Goal: Transaction & Acquisition: Purchase product/service

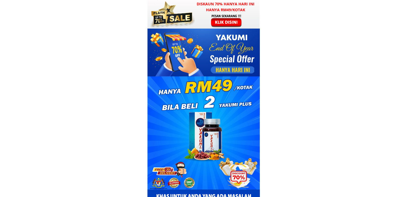
click at [206, 12] on h3 "Diskaun 70% hanya hari ini hanya RM49/kotak" at bounding box center [226, 7] width 68 height 12
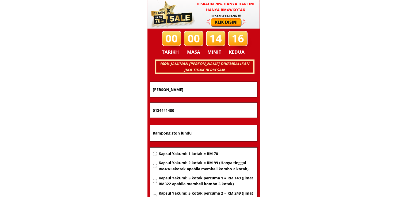
scroll to position [3427, 0]
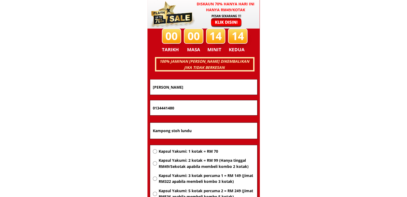
click at [206, 131] on input "Kampong stoh lundu" at bounding box center [203, 131] width 104 height 16
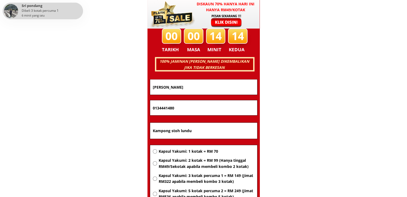
click at [206, 131] on input "Kampong stoh lundu" at bounding box center [203, 131] width 104 height 16
paste input "g sungai,pti surat 232,89657 tambunan"
type input "Kg sungai,pti surat 232,89657 tambunan"
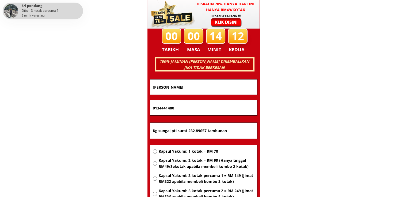
click at [186, 162] on span "Kapsul Yakumi: 2 kotak = RM 99 (Hanya tinggal RM49/Sekotak apabila membeli komb…" at bounding box center [206, 164] width 96 height 12
radio input "true"
drag, startPoint x: 193, startPoint y: 108, endPoint x: 129, endPoint y: 107, distance: 64.5
paste input "1-1725 0798"
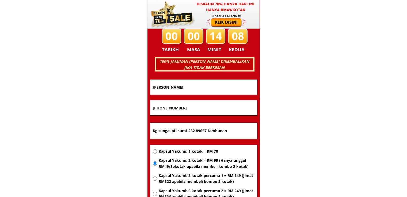
click at [169, 109] on input "011-1725 0798" at bounding box center [203, 108] width 104 height 15
click at [170, 109] on input "011-1725 0798" at bounding box center [203, 108] width 104 height 15
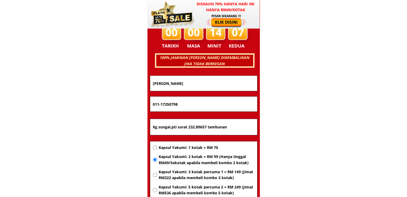
scroll to position [3431, 0]
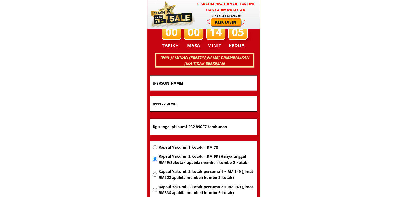
type input "01117250798"
drag, startPoint x: 193, startPoint y: 83, endPoint x: 112, endPoint y: 84, distance: 80.2
paste input "Jennybee j"
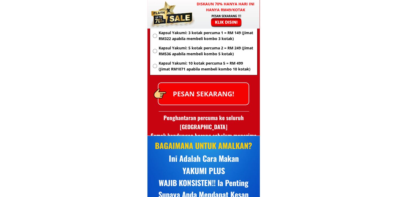
scroll to position [3579, 0]
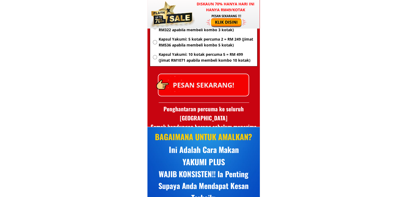
type input "Jennybee j"
click at [205, 108] on h3 "Penghantaran percuma ke seluruh Malaysia Semak kandungan barang sebelum menerima" at bounding box center [203, 118] width 112 height 27
click at [206, 85] on p "PESAN SEKARANG!" at bounding box center [203, 85] width 90 height 22
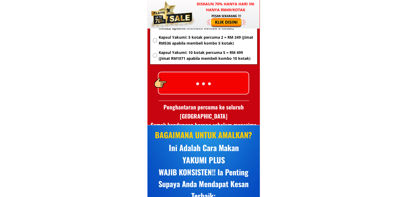
scroll to position [3581, 0]
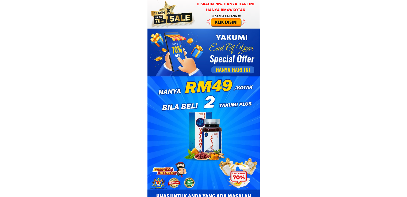
click at [191, 21] on div at bounding box center [171, 14] width 47 height 29
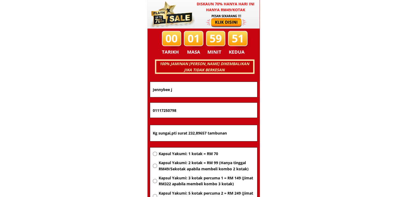
scroll to position [3427, 0]
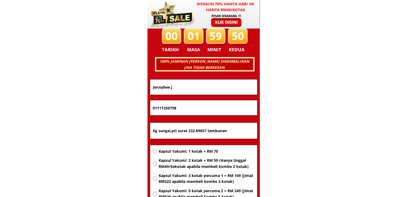
drag, startPoint x: 195, startPoint y: 86, endPoint x: 74, endPoint y: 82, distance: 121.8
type input "Zahid Said"
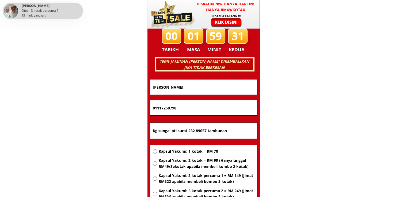
drag, startPoint x: 201, startPoint y: 109, endPoint x: 113, endPoint y: 108, distance: 87.5
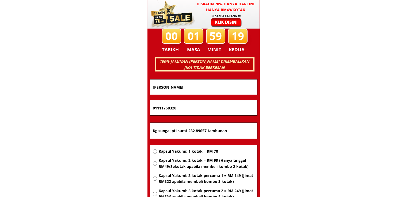
type input "01111758320"
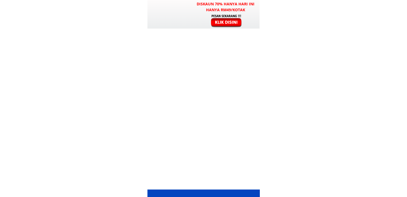
scroll to position [3581, 0]
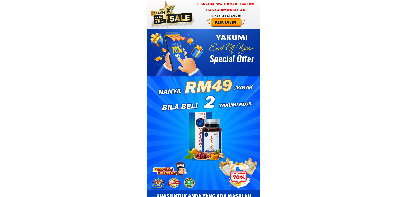
scroll to position [3581, 0]
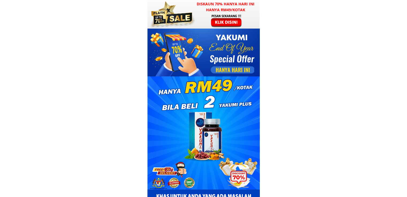
click at [220, 23] on div at bounding box center [226, 21] width 41 height 14
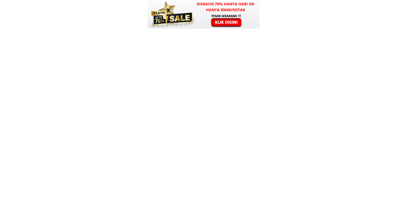
scroll to position [3427, 0]
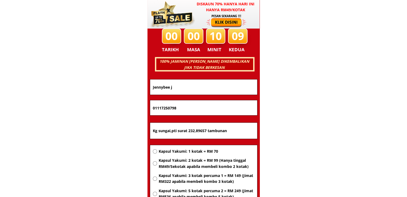
click at [232, 17] on div at bounding box center [226, 21] width 41 height 14
drag, startPoint x: 203, startPoint y: 86, endPoint x: 81, endPoint y: 85, distance: 122.8
paste input "[PERSON_NAME]"
type input "[PERSON_NAME]"
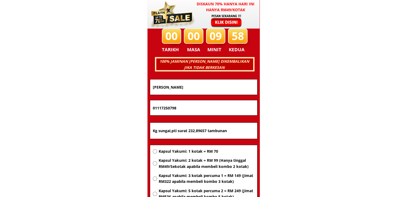
drag, startPoint x: 192, startPoint y: 108, endPoint x: 93, endPoint y: 103, distance: 98.8
paste input "11-3709 356"
click at [157, 110] on input "11-3709 3568" at bounding box center [203, 108] width 104 height 15
click at [159, 110] on input "11-3709 3568" at bounding box center [203, 108] width 104 height 15
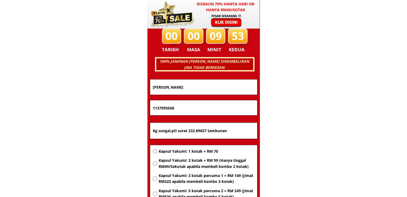
type input "1137093568"
drag, startPoint x: 234, startPoint y: 133, endPoint x: 85, endPoint y: 129, distance: 148.5
paste input "nanyris nanyris bongawan sabah"
type input "Kg nanyris nanyris bongawan sabah"
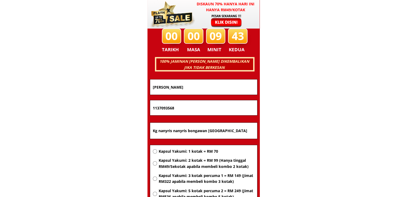
click at [181, 156] on div "Kapsul Yakumi: 1 kotak = RM 70 Kapsul Yakumi: 2 kotak = RM 99 (Hanya tinggal RM…" at bounding box center [204, 184] width 102 height 70
click at [184, 151] on span "Kapsul Yakumi: 1 kotak = RM 70" at bounding box center [206, 152] width 96 height 6
radio input "true"
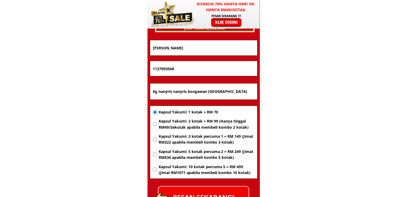
scroll to position [3507, 0]
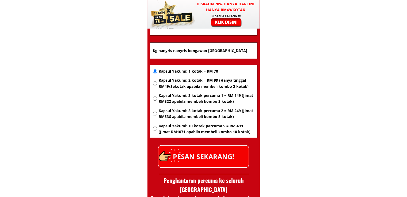
click at [221, 161] on p "PESAN SEKARANG!" at bounding box center [203, 157] width 90 height 22
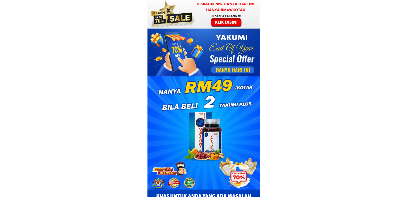
click at [236, 22] on div at bounding box center [226, 21] width 41 height 14
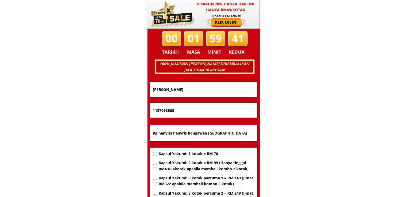
scroll to position [3427, 0]
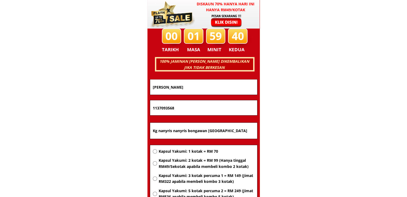
drag, startPoint x: 214, startPoint y: 87, endPoint x: 93, endPoint y: 89, distance: 121.2
paste input "[PERSON_NAME]"
type input "[PERSON_NAME]"
drag, startPoint x: 191, startPoint y: 109, endPoint x: 112, endPoint y: 108, distance: 78.9
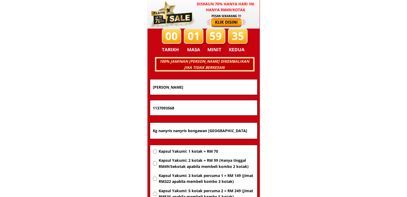
drag, startPoint x: 186, startPoint y: 105, endPoint x: 71, endPoint y: 101, distance: 115.6
paste input "601125523963"
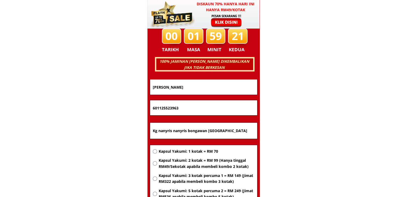
drag, startPoint x: 154, startPoint y: 106, endPoint x: 148, endPoint y: 104, distance: 6.5
click at [150, 105] on div "601125523963" at bounding box center [203, 108] width 107 height 15
type input "01125523963"
drag, startPoint x: 239, startPoint y: 127, endPoint x: 65, endPoint y: 129, distance: 174.7
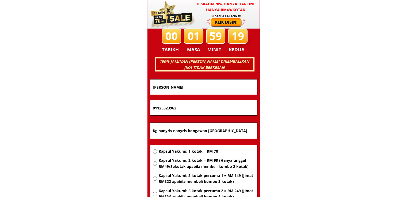
paste input "uala Lumpur"
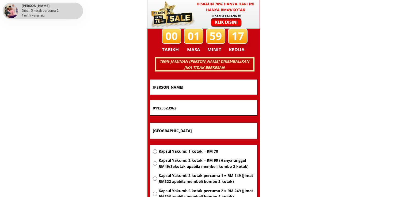
type input "[GEOGRAPHIC_DATA]"
click at [196, 151] on span "Kapsul Yakumi: 1 kotak = RM 70" at bounding box center [206, 152] width 96 height 6
radio input "true"
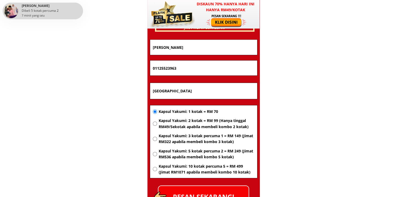
scroll to position [3481, 0]
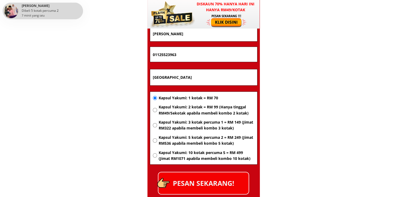
click at [227, 186] on p "PESAN SEKARANG!" at bounding box center [203, 184] width 90 height 22
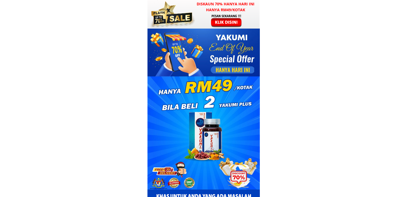
click at [226, 7] on h3 "Diskaun 70% hanya hari ini hanya RM49/kotak" at bounding box center [226, 7] width 68 height 12
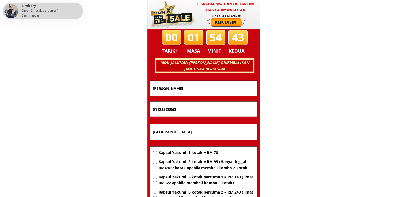
scroll to position [3427, 0]
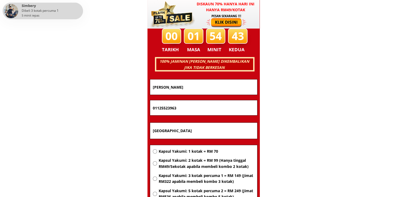
drag, startPoint x: 204, startPoint y: 129, endPoint x: 110, endPoint y: 128, distance: 93.1
paste input "[GEOGRAPHIC_DATA]"
type input "[GEOGRAPHIC_DATA]"
drag, startPoint x: 207, startPoint y: 109, endPoint x: 111, endPoint y: 107, distance: 95.8
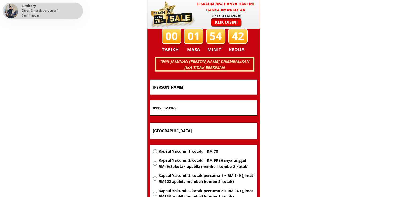
paste input "89104320"
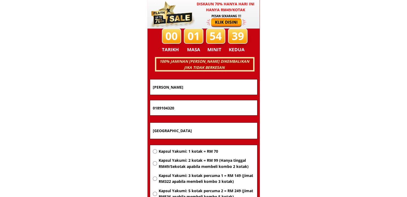
type input "0189104320"
drag, startPoint x: 231, startPoint y: 88, endPoint x: 107, endPoint y: 88, distance: 123.6
paste input "[PERSON_NAME]"
type input "[PERSON_NAME]"
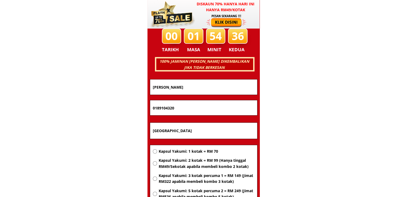
click at [187, 151] on span "Kapsul Yakumi: 1 kotak = RM 70" at bounding box center [206, 152] width 96 height 6
radio input "true"
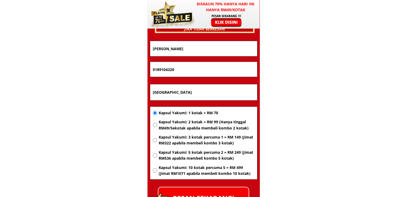
scroll to position [3507, 0]
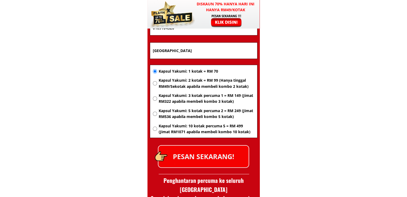
click at [215, 153] on p "PESAN SEKARANG!" at bounding box center [203, 157] width 90 height 22
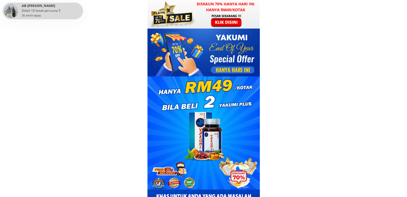
click at [201, 23] on div at bounding box center [203, 14] width 112 height 29
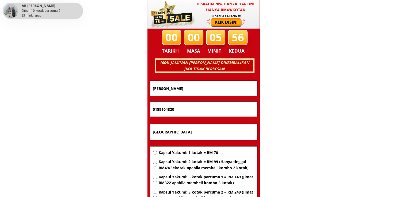
scroll to position [3427, 0]
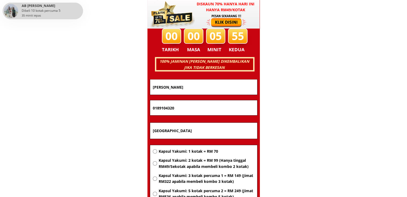
drag, startPoint x: 195, startPoint y: 133, endPoint x: 127, endPoint y: 129, distance: 68.6
paste input "MDLD [STREET_ADDRESS]"
type input "MDLD [STREET_ADDRESS]"
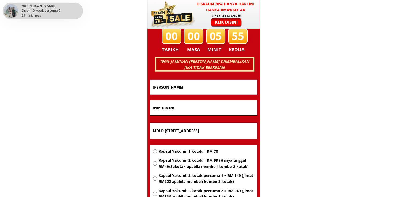
scroll to position [0, 0]
drag, startPoint x: 197, startPoint y: 101, endPoint x: 78, endPoint y: 100, distance: 118.8
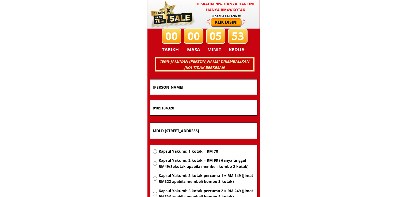
paste input "127069647"
type input "01127069647"
drag, startPoint x: 202, startPoint y: 93, endPoint x: 89, endPoint y: 89, distance: 113.5
paste input "[PERSON_NAME] Bin Roja"
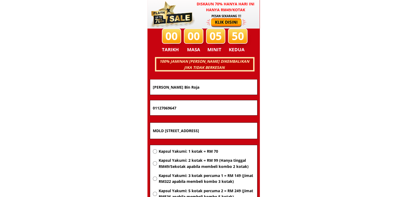
type input "[PERSON_NAME] Bin Roja"
click at [202, 153] on span "Kapsul Yakumi: 1 kotak = RM 70" at bounding box center [206, 152] width 96 height 6
radio input "true"
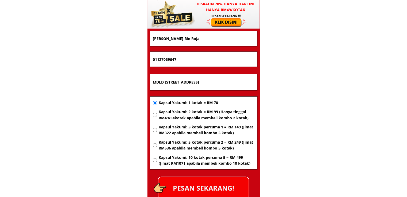
scroll to position [3507, 0]
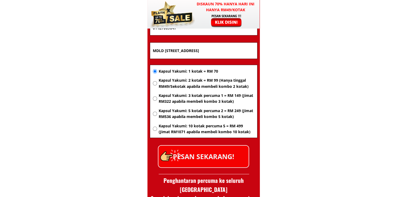
click at [226, 160] on p "PESAN SEKARANG!" at bounding box center [203, 157] width 90 height 22
